Goal: Find specific page/section: Find specific page/section

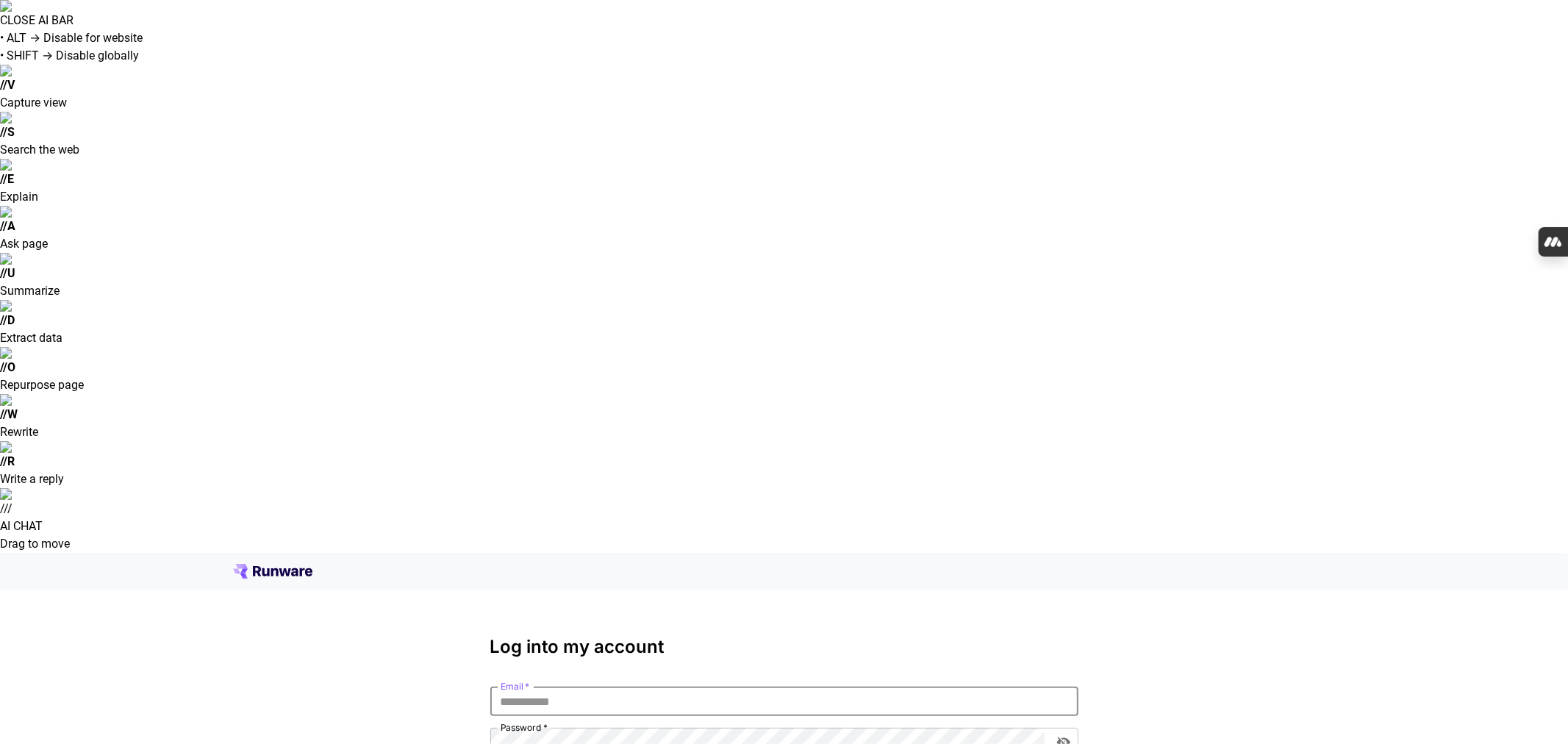
click at [523, 686] on input "Email   *" at bounding box center [784, 700] width 588 height 29
click at [534, 686] on input "Email   *" at bounding box center [784, 700] width 588 height 29
type input "**********"
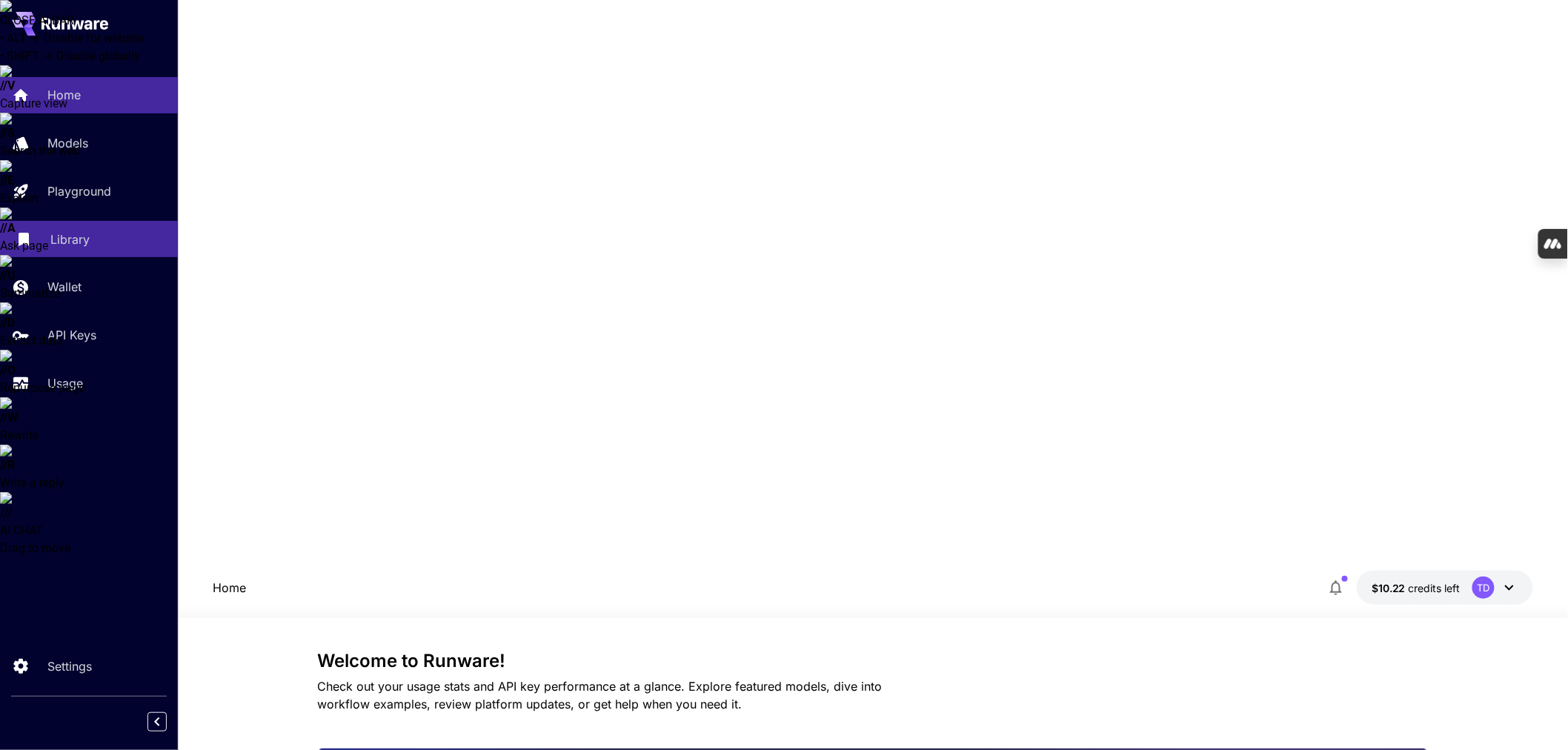
click at [64, 230] on p "Library" at bounding box center [70, 238] width 39 height 17
